Goal: Transaction & Acquisition: Purchase product/service

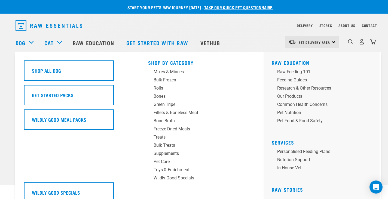
click at [32, 42] on div "Dog" at bounding box center [27, 43] width 23 height 22
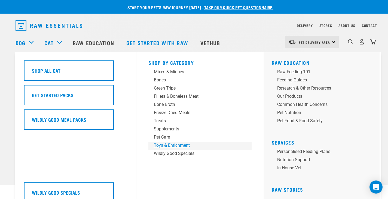
click at [176, 144] on div "Toys & Enrichment" at bounding box center [196, 145] width 85 height 7
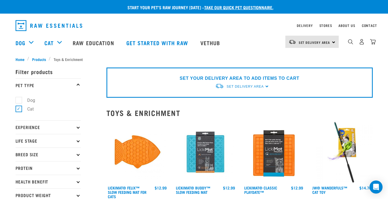
click at [19, 101] on label "Dog" at bounding box center [28, 100] width 19 height 7
click at [19, 101] on input "Dog" at bounding box center [18, 100] width 4 height 4
checkbox input "true"
click at [19, 109] on label "Cat" at bounding box center [27, 109] width 17 height 7
click at [19, 109] on input "Cat" at bounding box center [18, 109] width 4 height 4
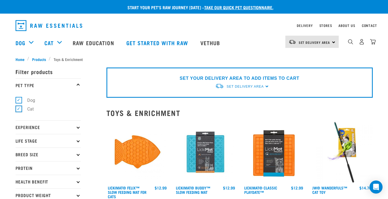
checkbox input "false"
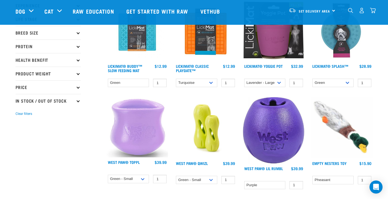
scroll to position [55, 0]
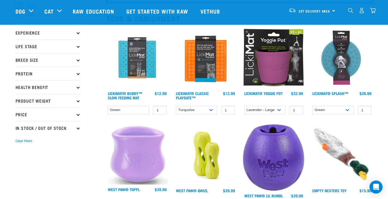
click at [133, 58] on img at bounding box center [138, 58] width 62 height 62
click at [136, 59] on img at bounding box center [138, 58] width 62 height 62
click at [202, 59] on img at bounding box center [206, 58] width 62 height 62
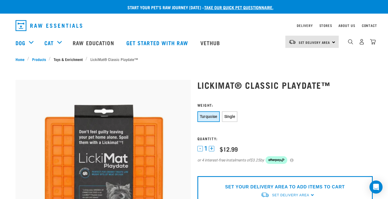
click at [78, 58] on link "Toys & Enrichment" at bounding box center [68, 59] width 35 height 6
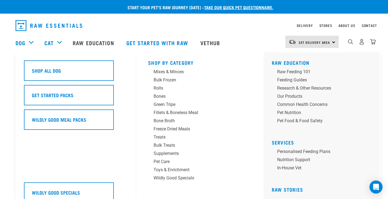
click at [32, 41] on div "Dog" at bounding box center [27, 43] width 23 height 22
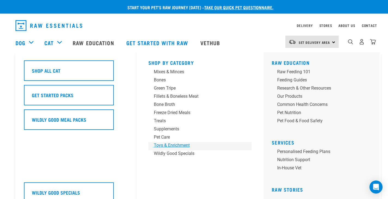
click at [171, 145] on div "Toys & Enrichment" at bounding box center [196, 145] width 85 height 7
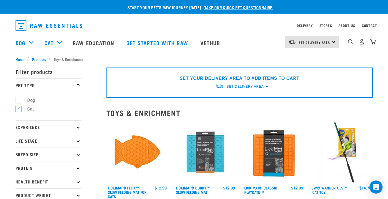
click at [19, 100] on label "Dog" at bounding box center [28, 100] width 19 height 7
click at [19, 100] on input "Dog" at bounding box center [18, 100] width 4 height 4
checkbox input "true"
click at [19, 108] on label "Cat" at bounding box center [27, 109] width 17 height 7
click at [18, 108] on input "Cat" at bounding box center [18, 109] width 4 height 4
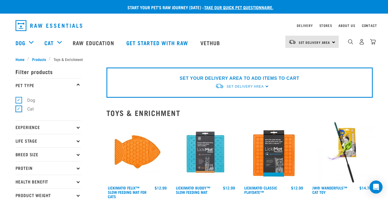
checkbox input "false"
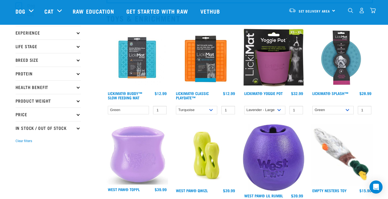
scroll to position [82, 0]
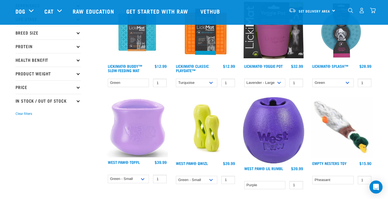
click at [205, 137] on img at bounding box center [206, 128] width 62 height 62
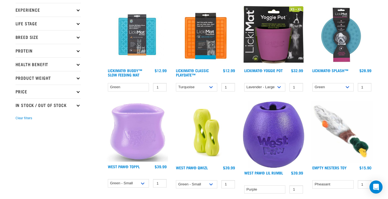
click at [286, 132] on img at bounding box center [274, 134] width 62 height 67
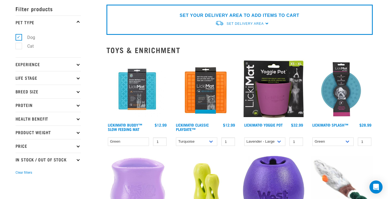
scroll to position [8, 0]
